Goal: Navigation & Orientation: Understand site structure

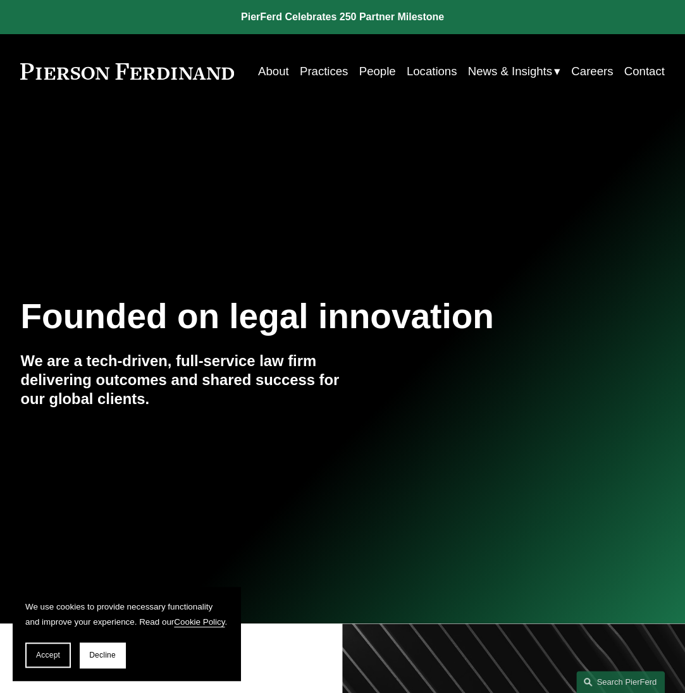
click at [363, 73] on link "People" at bounding box center [377, 70] width 37 height 23
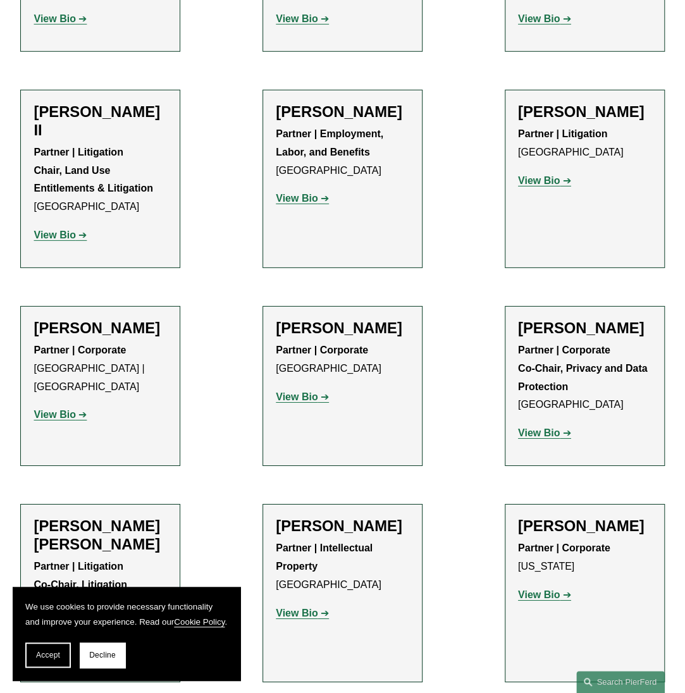
scroll to position [1645, 0]
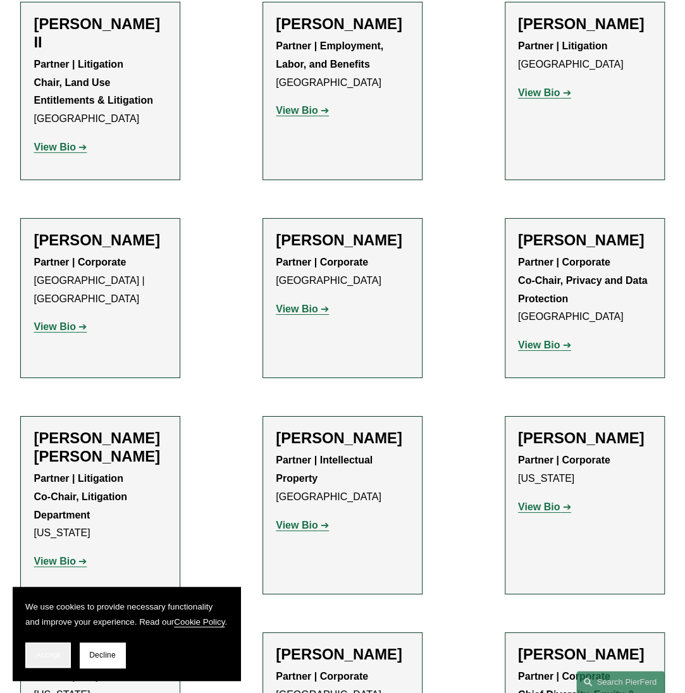
click at [56, 655] on span "Accept" at bounding box center [48, 655] width 24 height 9
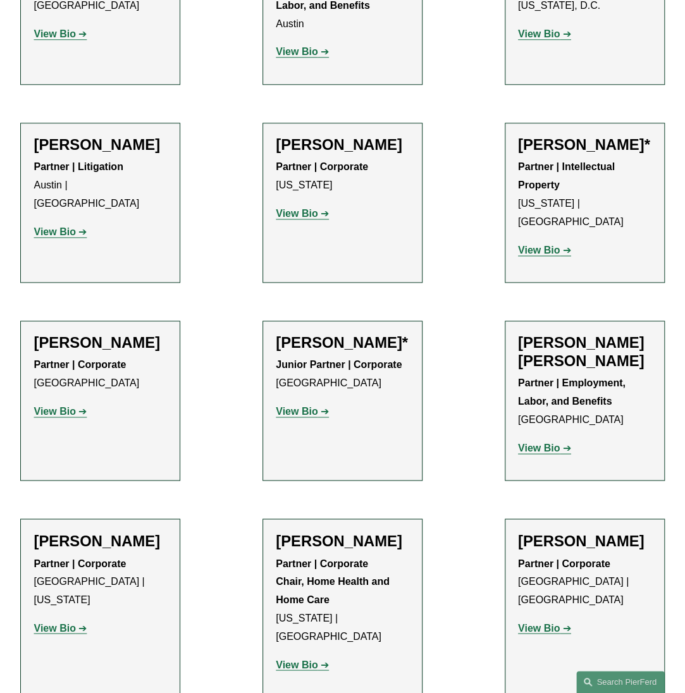
scroll to position [0, 0]
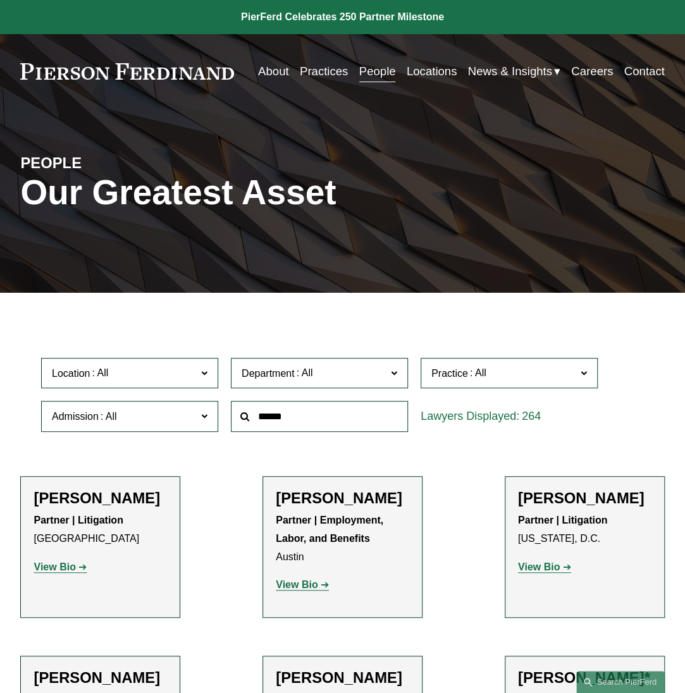
click at [416, 70] on link "Locations" at bounding box center [432, 70] width 51 height 23
